Goal: Information Seeking & Learning: Understand process/instructions

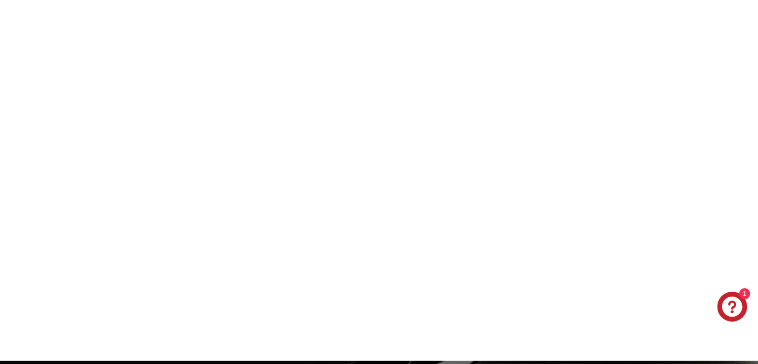
scroll to position [2955, 0]
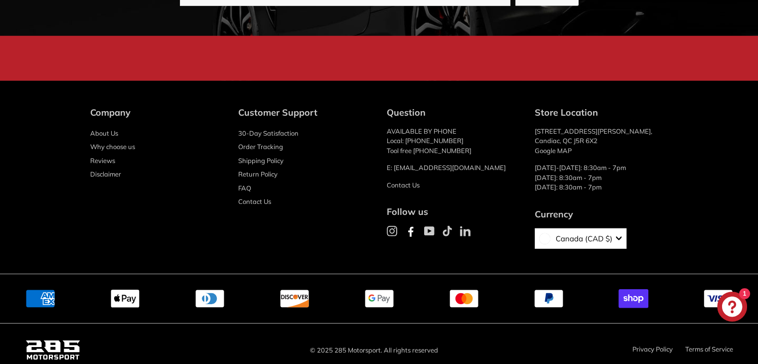
click at [259, 167] on link "Return Policy" at bounding box center [257, 174] width 39 height 14
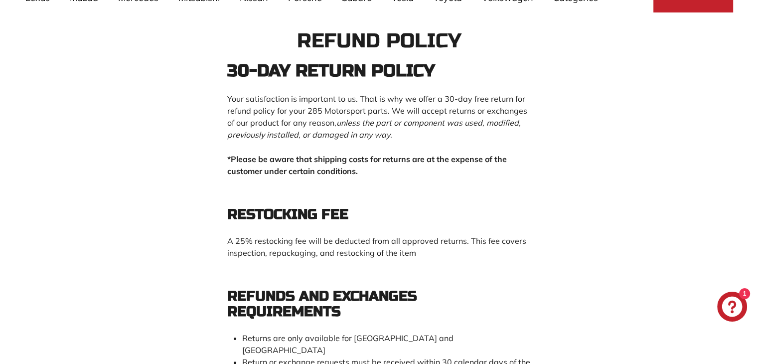
scroll to position [100, 0]
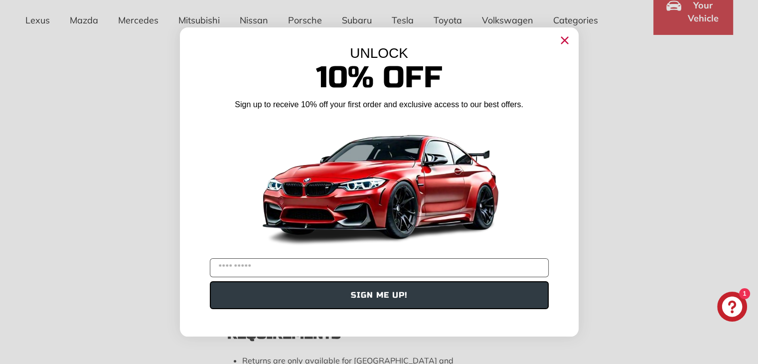
click at [566, 38] on icon "Close dialog" at bounding box center [564, 40] width 6 height 6
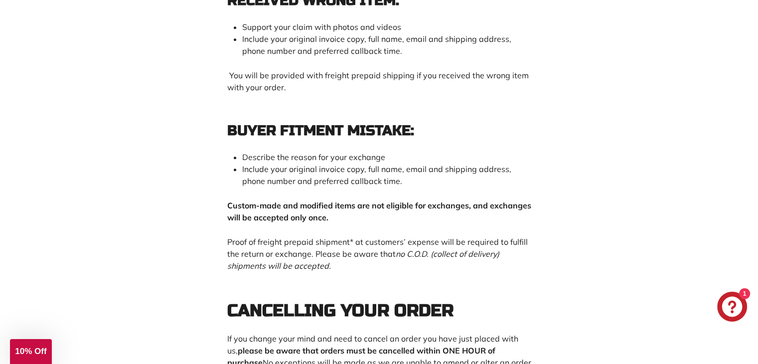
scroll to position [1097, 0]
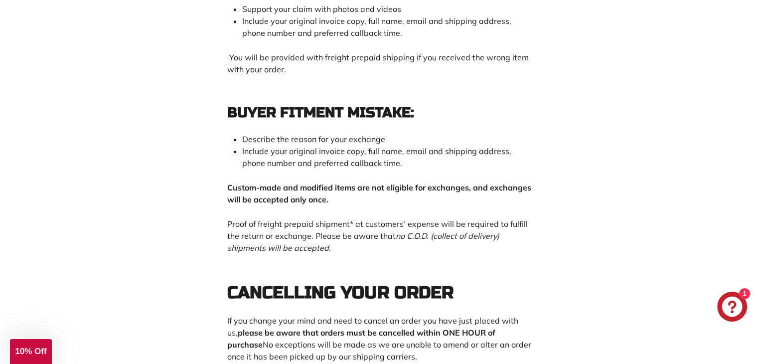
drag, startPoint x: 231, startPoint y: 179, endPoint x: 387, endPoint y: 176, distance: 155.5
drag, startPoint x: 375, startPoint y: 192, endPoint x: 287, endPoint y: 185, distance: 88.0
click at [287, 185] on span "Custom-made and modified items are not eligible for exchanges, and exchanges wi…" at bounding box center [379, 193] width 304 height 22
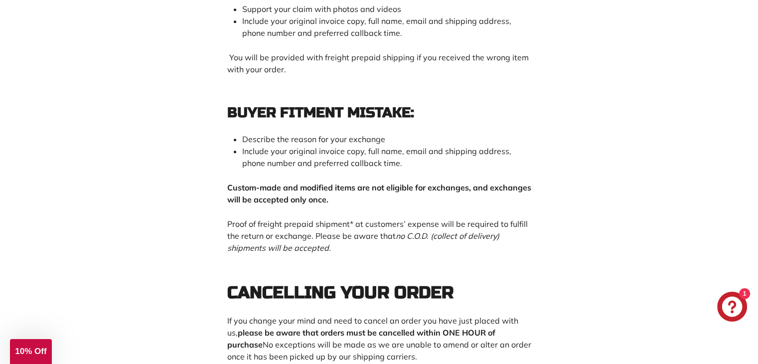
click at [287, 185] on span "Custom-made and modified items are not eligible for exchanges, and exchanges wi…" at bounding box center [379, 193] width 304 height 22
click at [281, 182] on span "Custom-made and modified items are not eligible for exchanges, and exchanges wi…" at bounding box center [379, 193] width 304 height 22
click at [287, 160] on span "Include your original invoice copy, full name, email and shipping address, phon…" at bounding box center [376, 157] width 269 height 22
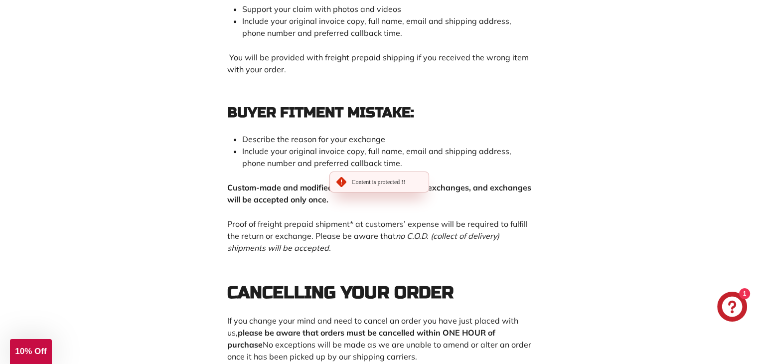
click at [287, 160] on span "Include your original invoice copy, full name, email and shipping address, phon…" at bounding box center [376, 157] width 269 height 22
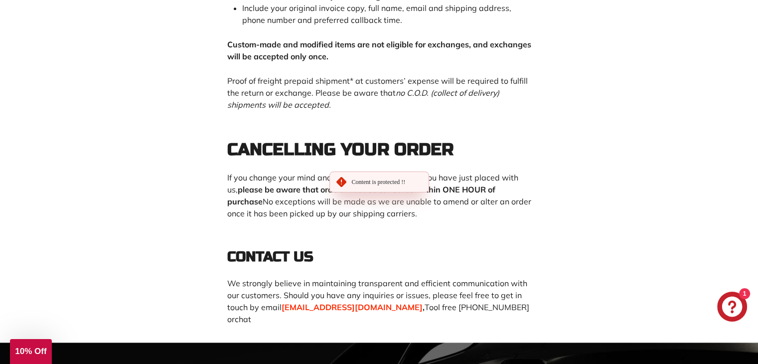
scroll to position [1246, 0]
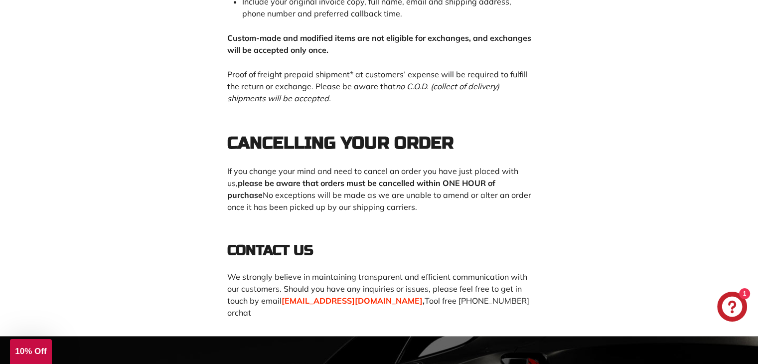
drag, startPoint x: 316, startPoint y: 294, endPoint x: 385, endPoint y: 297, distance: 69.4
click at [384, 297] on span "[EMAIL_ADDRESS][DOMAIN_NAME]" at bounding box center [352, 301] width 141 height 10
click at [372, 278] on p "We strongly believe in maintaining transparent and efficient communication with…" at bounding box center [379, 295] width 304 height 48
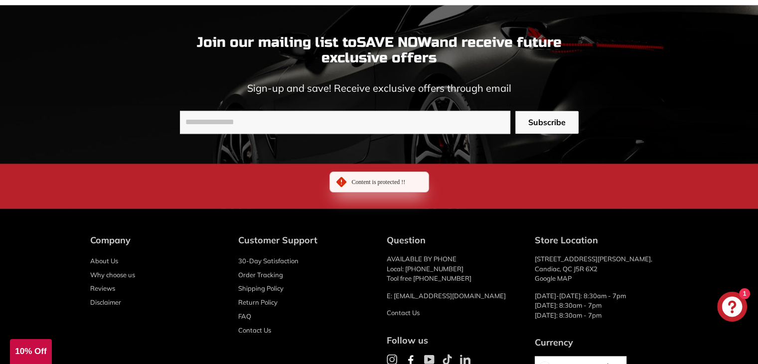
scroll to position [1595, 0]
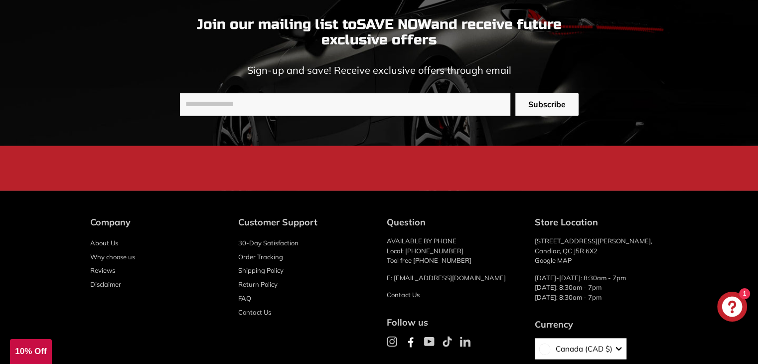
drag, startPoint x: 535, startPoint y: 234, endPoint x: 561, endPoint y: 244, distance: 28.2
click at [561, 244] on p "[STREET_ADDRESS][PERSON_NAME] Google MAP" at bounding box center [602, 250] width 134 height 29
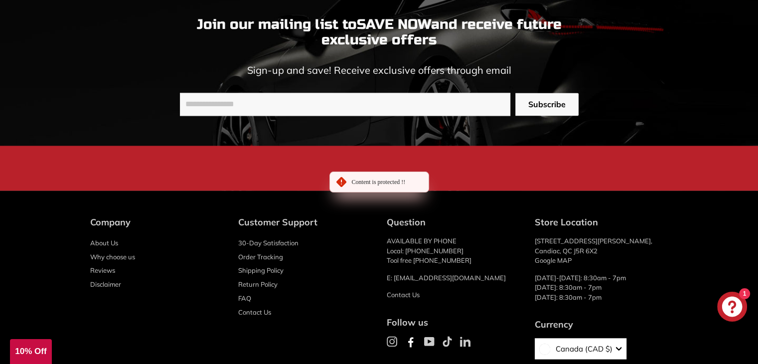
click at [424, 337] on icon at bounding box center [429, 341] width 10 height 9
